Goal: Information Seeking & Learning: Learn about a topic

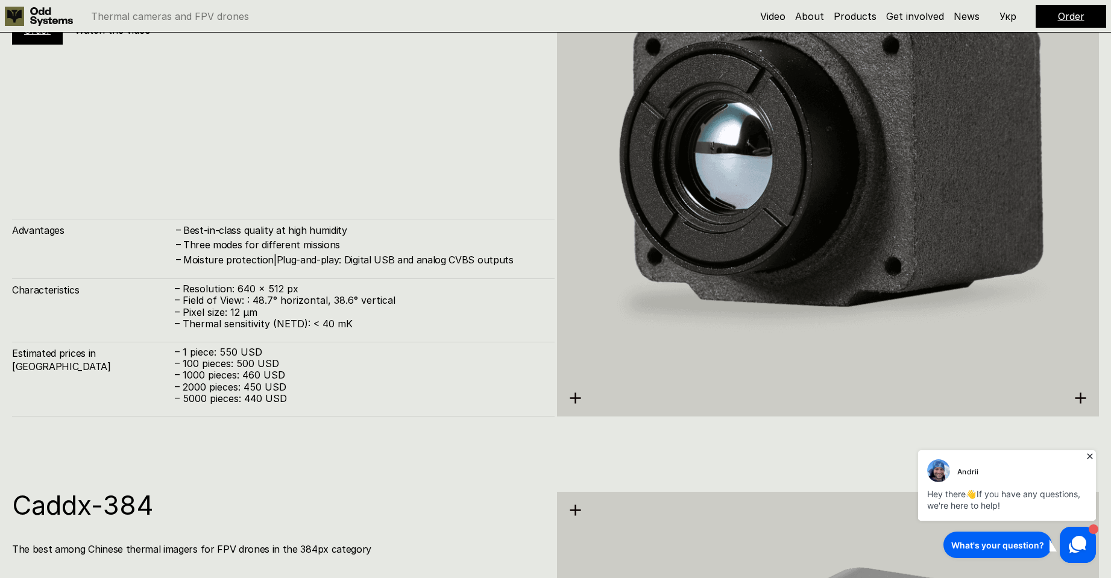
scroll to position [2346, 0]
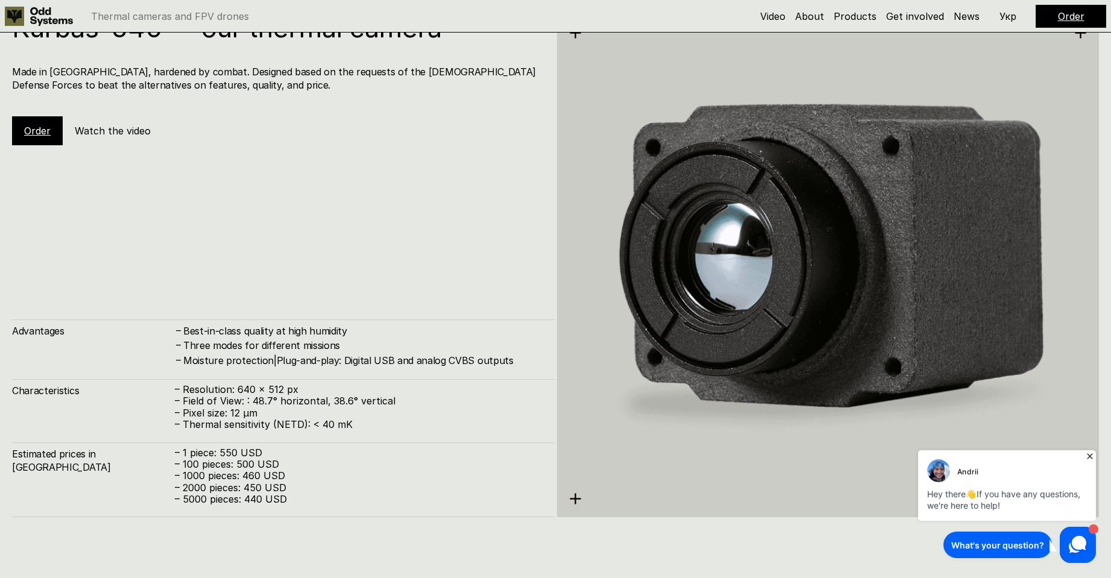
click at [107, 125] on h5 "Watch the video" at bounding box center [113, 130] width 76 height 13
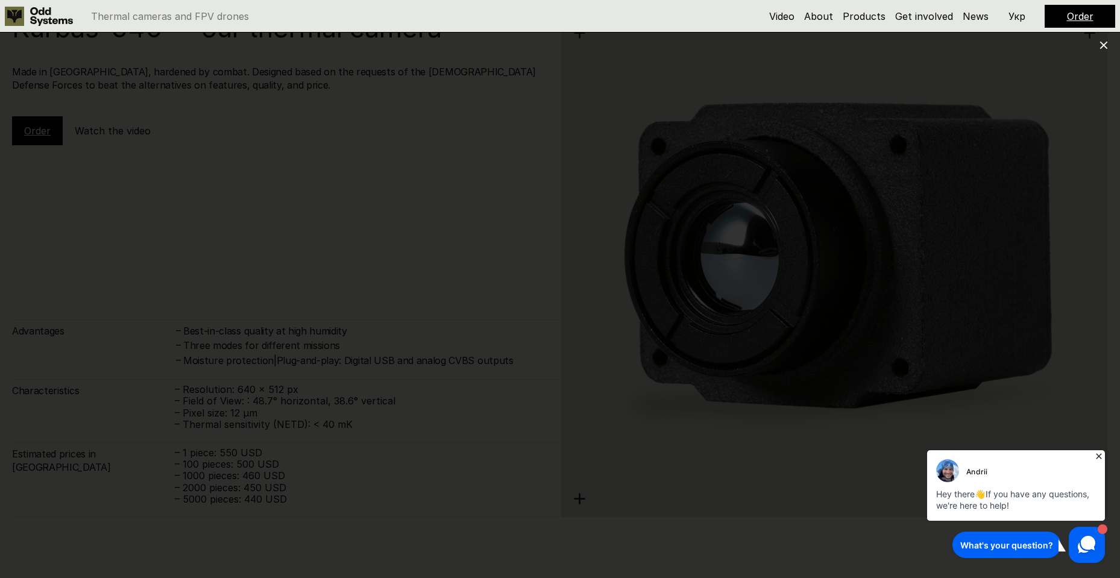
click at [1103, 49] on icon at bounding box center [1103, 45] width 8 height 8
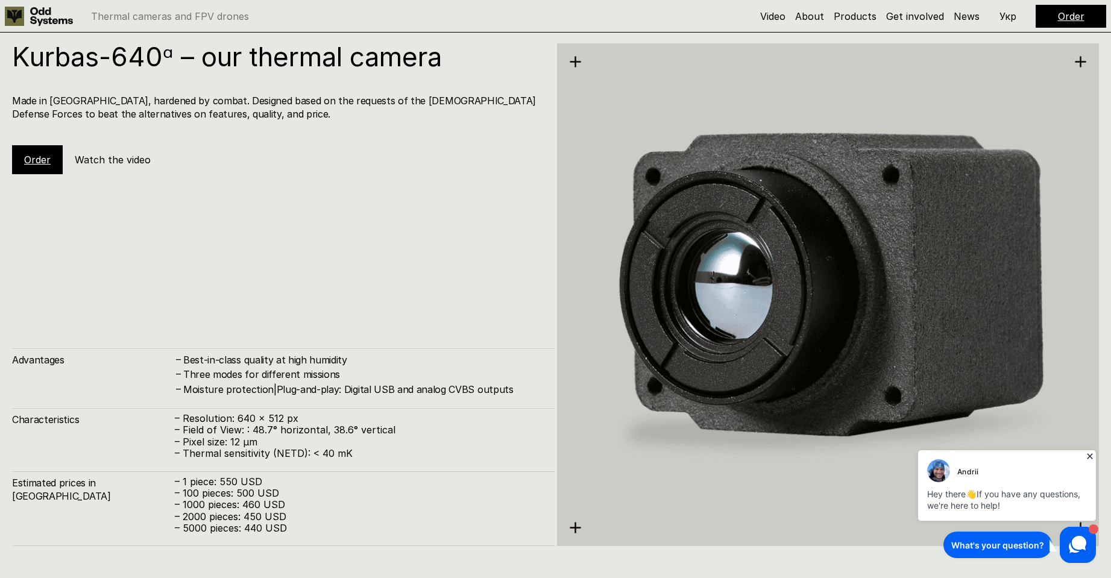
scroll to position [2286, 0]
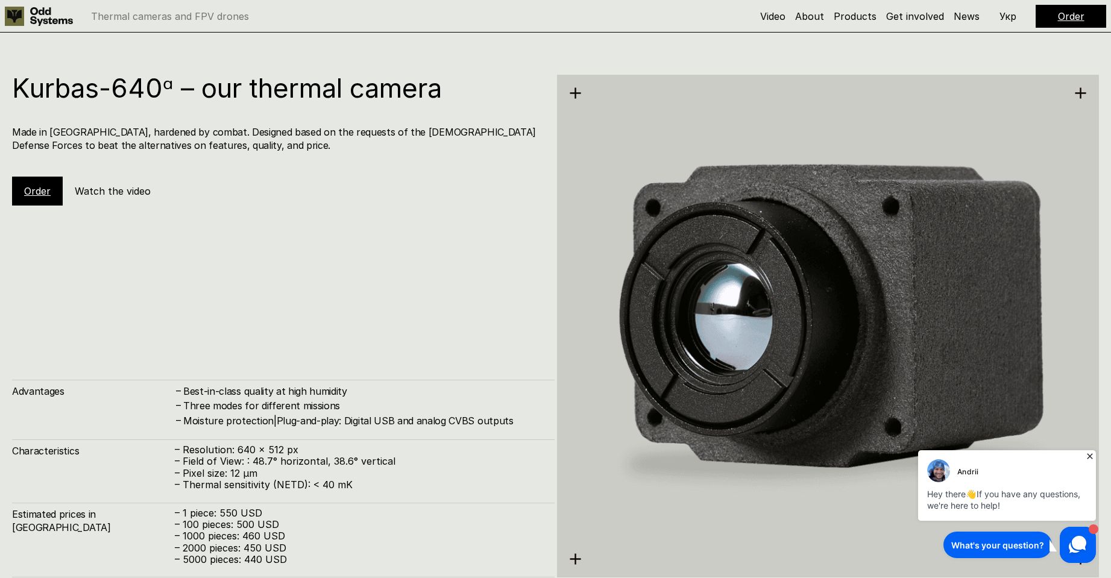
click at [42, 191] on link "Order" at bounding box center [37, 191] width 27 height 12
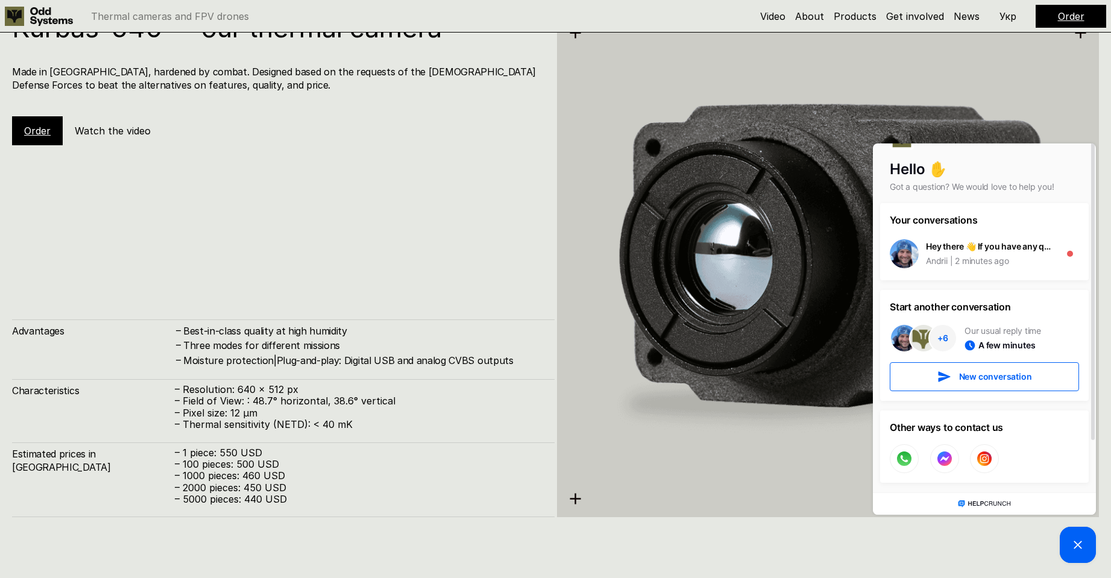
scroll to position [2406, 0]
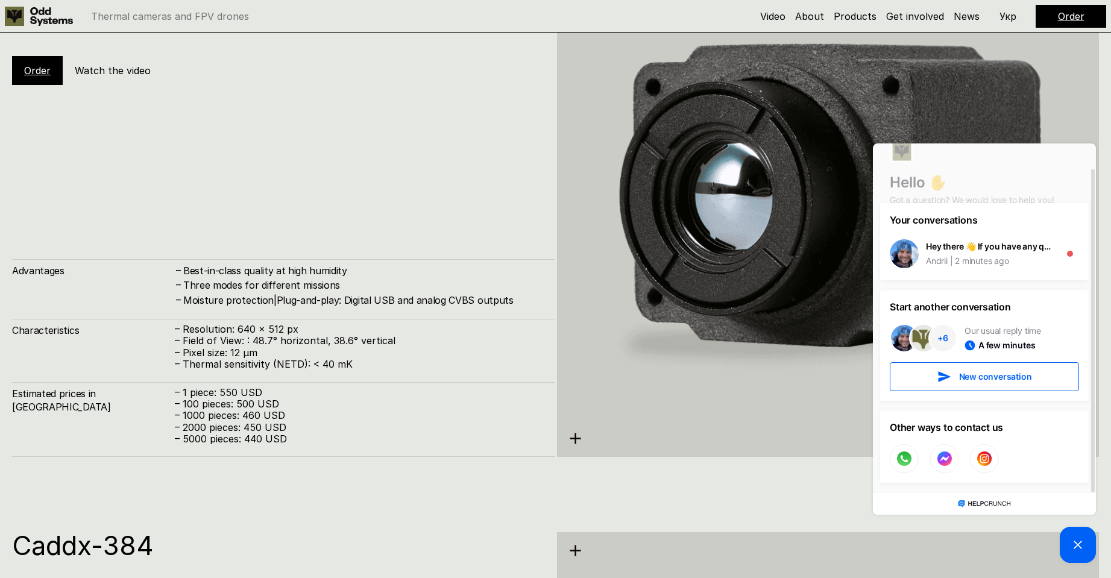
click at [107, 117] on div "Kurbas-640ᵅ – our thermal camera Made in [GEOGRAPHIC_DATA], hardened by combat.…" at bounding box center [283, 205] width 542 height 503
click at [1086, 549] on picture at bounding box center [1077, 545] width 36 height 36
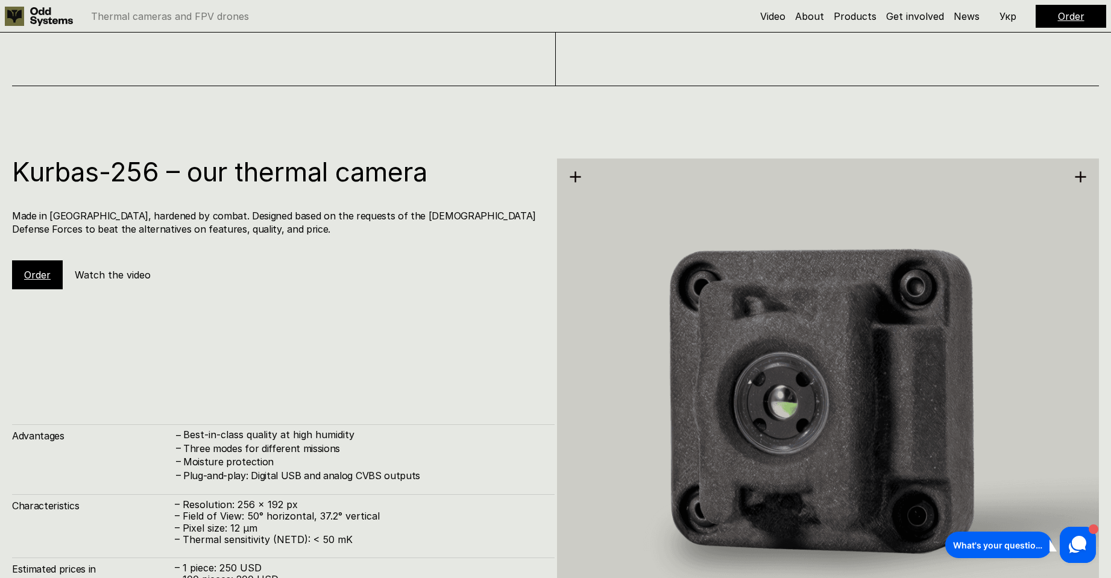
scroll to position [1502, 0]
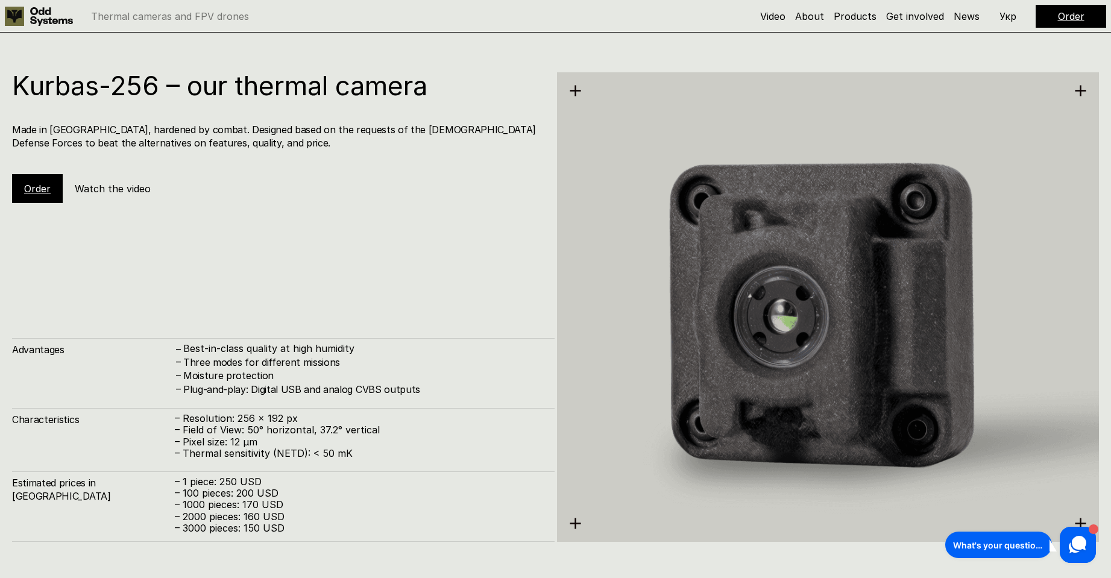
click at [885, 289] on img at bounding box center [828, 306] width 542 height 557
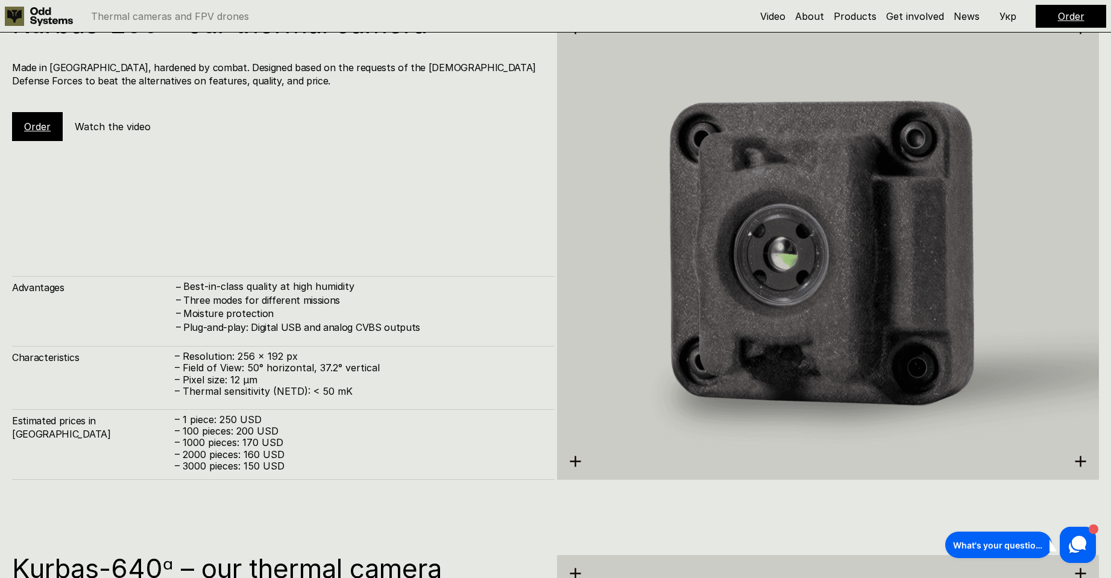
scroll to position [2044, 0]
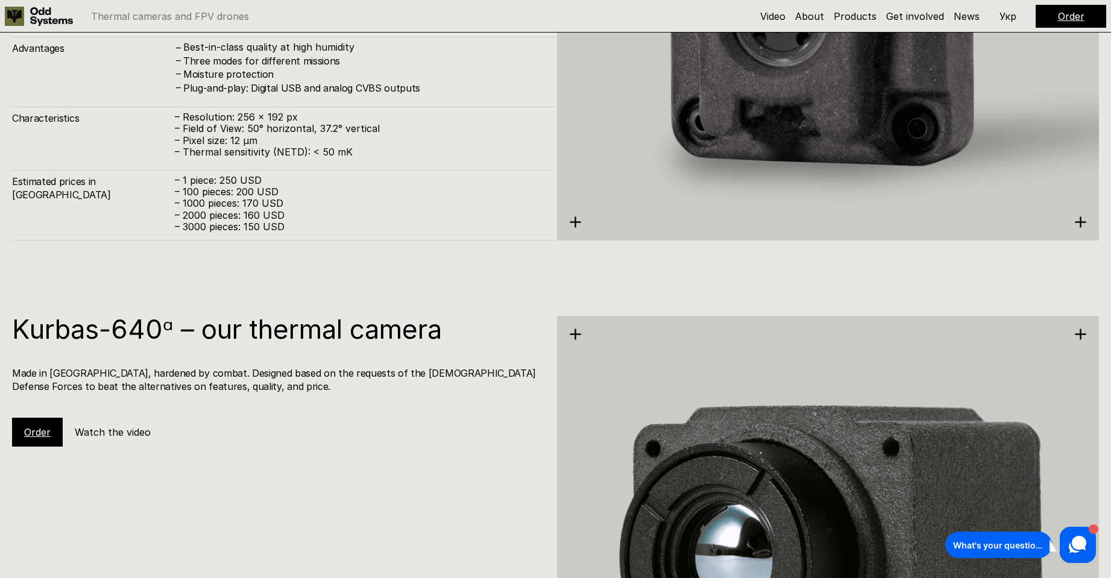
click at [583, 216] on img at bounding box center [828, 5] width 542 height 557
click at [574, 221] on icon at bounding box center [575, 222] width 13 height 13
click at [573, 336] on icon at bounding box center [575, 334] width 13 height 13
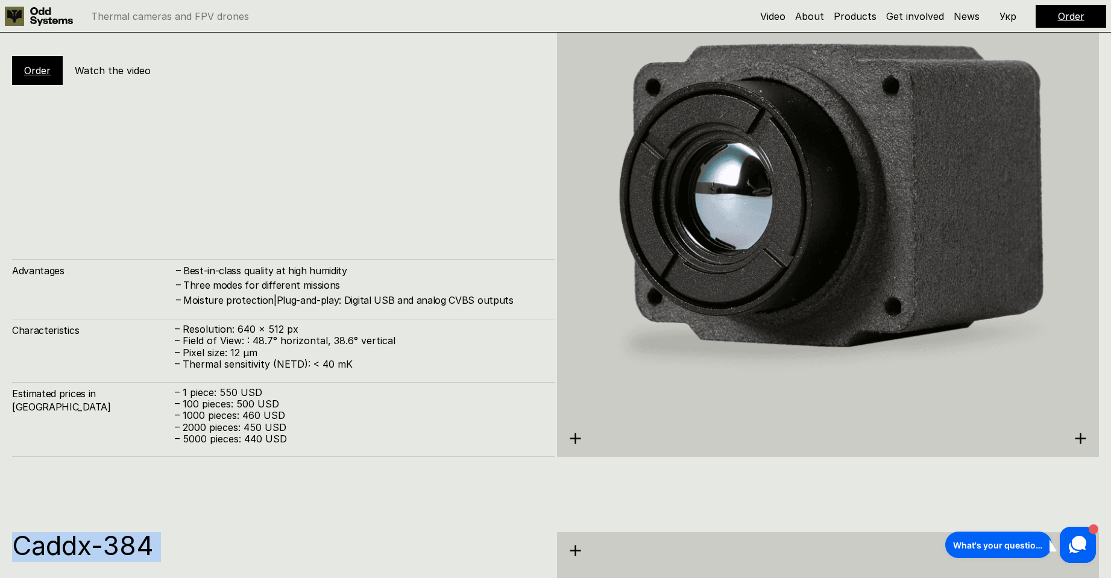
scroll to position [2527, 0]
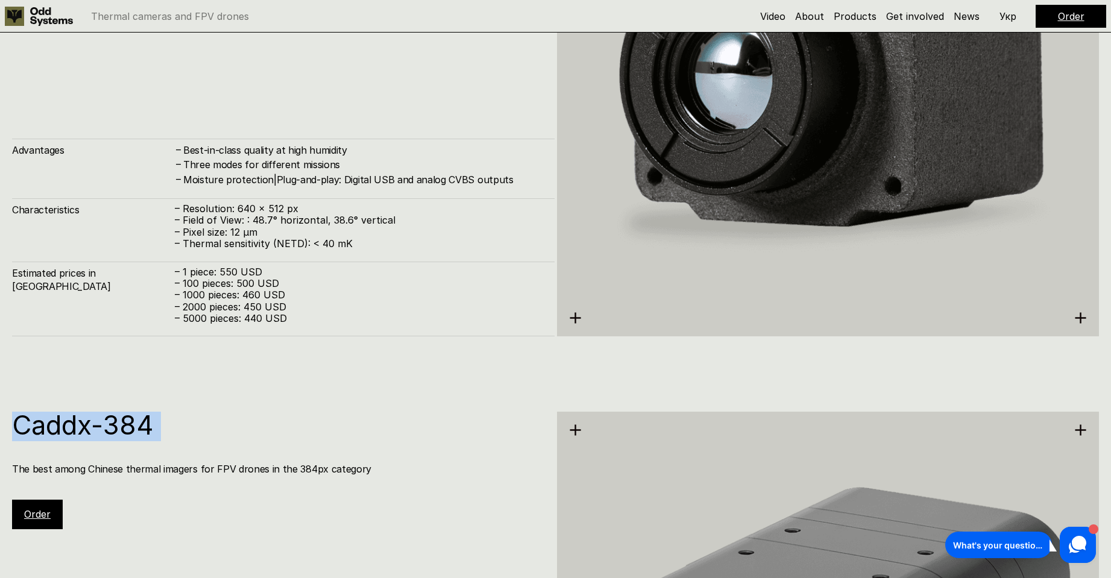
click at [567, 317] on img at bounding box center [828, 85] width 542 height 607
click at [138, 286] on div "Estimated prices in [GEOGRAPHIC_DATA] – 1 piece: 550 USD – 100 pieces: 500 USD …" at bounding box center [283, 299] width 542 height 75
click at [215, 295] on p "– 1000 pieces: 460 USD" at bounding box center [359, 294] width 368 height 11
click at [258, 304] on p "– 2000 pieces: 450 USD" at bounding box center [359, 306] width 368 height 11
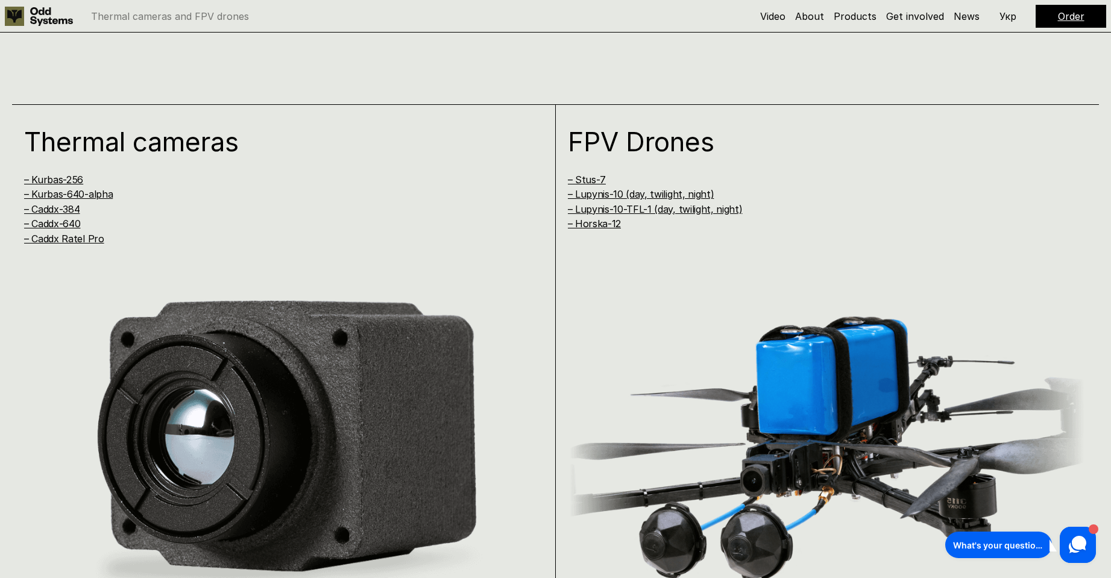
scroll to position [1080, 0]
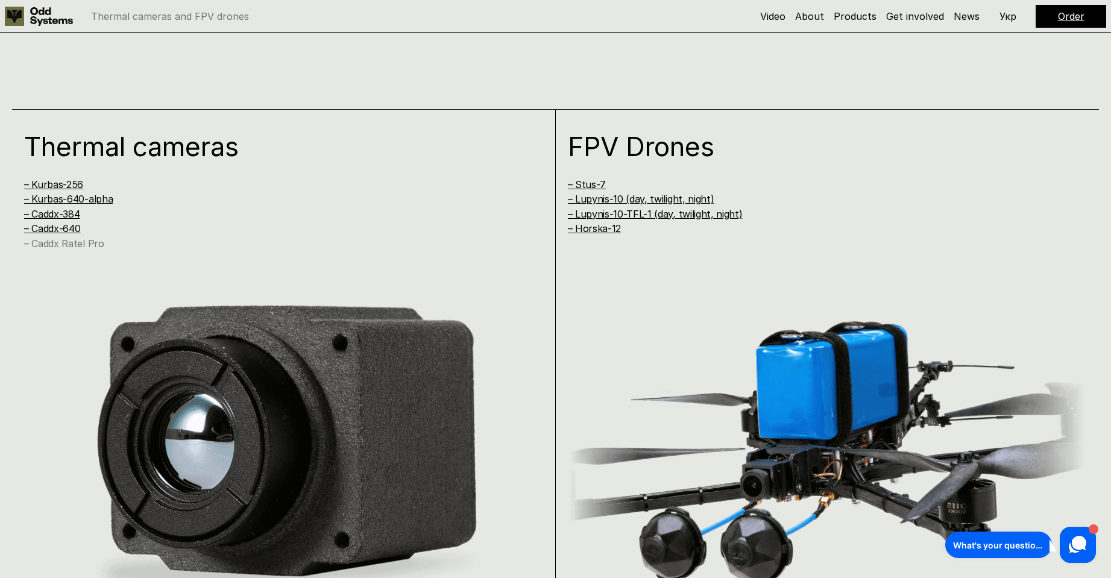
click at [67, 245] on link "– Caddx Ratel Pro" at bounding box center [64, 243] width 80 height 12
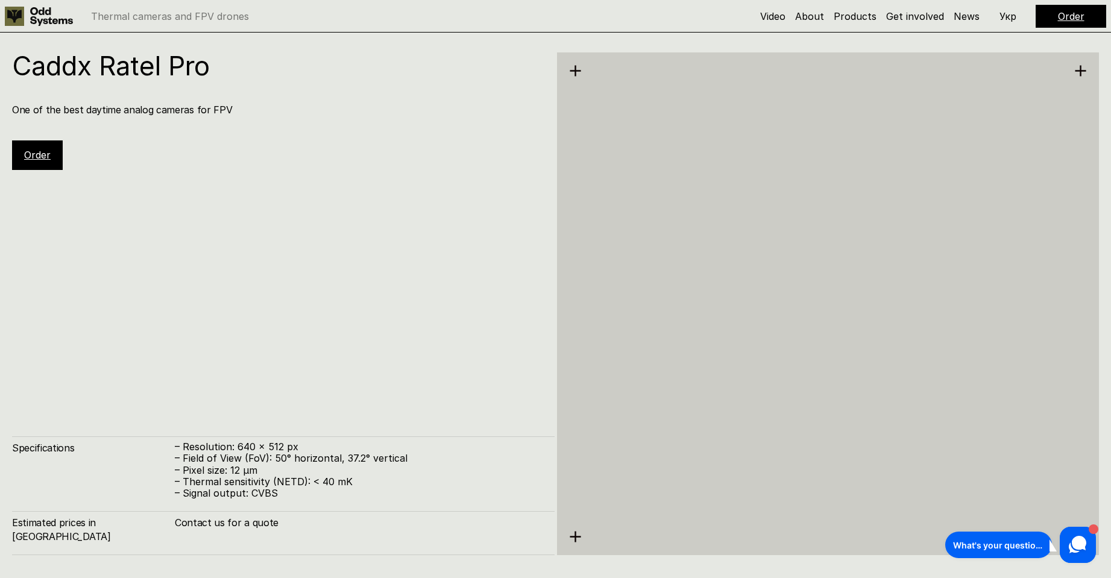
scroll to position [4055, 0]
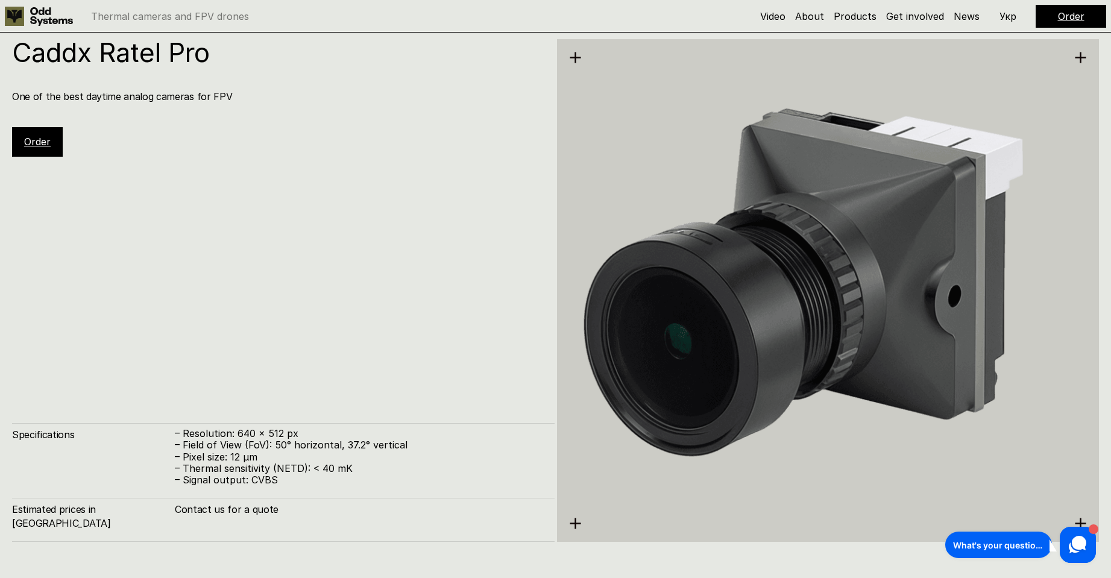
click at [116, 51] on h1 "Caddx Ratel Pro" at bounding box center [277, 52] width 530 height 27
drag, startPoint x: 155, startPoint y: 49, endPoint x: 169, endPoint y: 119, distance: 71.7
click at [160, 66] on h1 "Caddx Ratel Pro" at bounding box center [277, 52] width 530 height 27
drag, startPoint x: 169, startPoint y: 119, endPoint x: 163, endPoint y: 312, distance: 192.9
click at [169, 124] on div "Caddx Ratel Pro One of the best daytime analog cameras for FPV Order" at bounding box center [283, 97] width 542 height 117
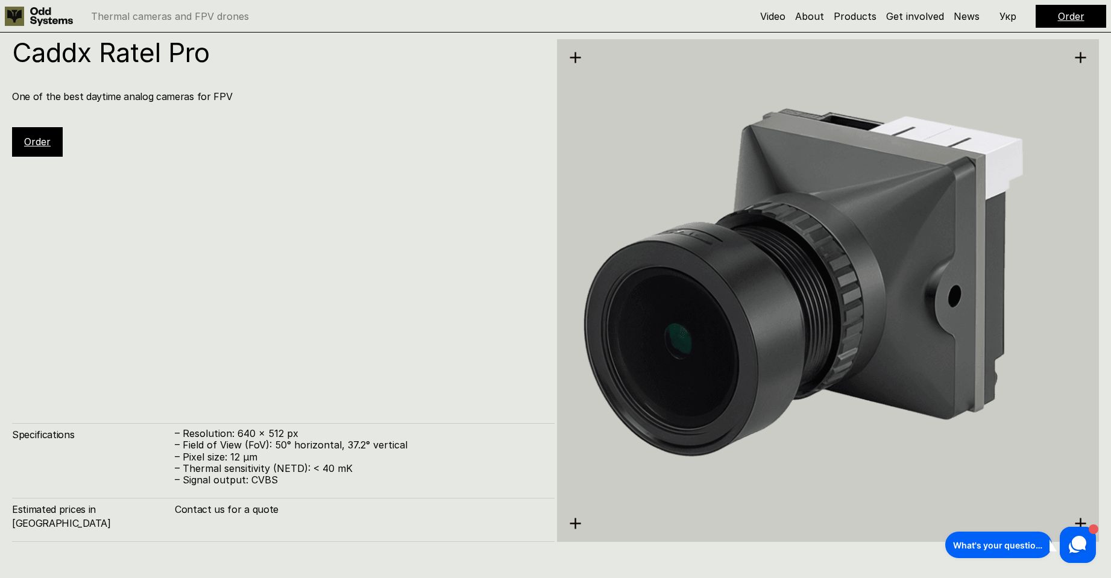
drag, startPoint x: 208, startPoint y: 487, endPoint x: 211, endPoint y: 492, distance: 6.2
click at [211, 486] on p "– Signal output: CVBS" at bounding box center [359, 479] width 368 height 11
click at [219, 536] on div "Estimated prices in [GEOGRAPHIC_DATA] Contact us for a quote" at bounding box center [283, 520] width 542 height 44
drag, startPoint x: 221, startPoint y: 478, endPoint x: 343, endPoint y: 19, distance: 475.9
click at [223, 466] on div "– Resolution: 640 x 512 px – Field of View (FoV): 50° horizontal, 37.2° vertica…" at bounding box center [359, 457] width 368 height 58
